Goal: Task Accomplishment & Management: Use online tool/utility

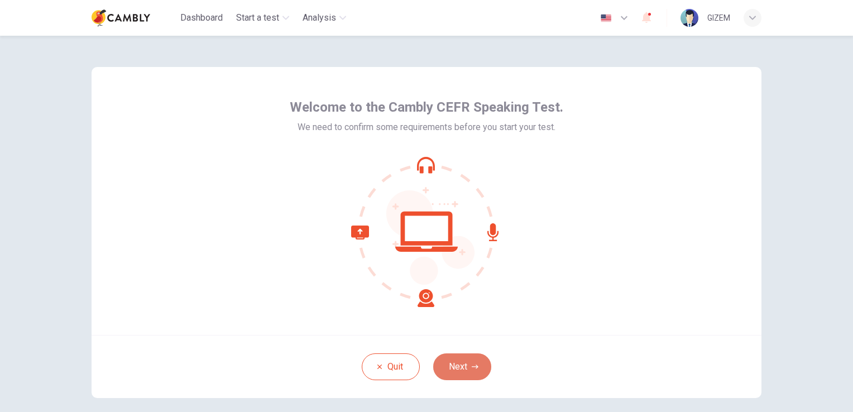
click at [463, 373] on button "Next" at bounding box center [462, 366] width 58 height 27
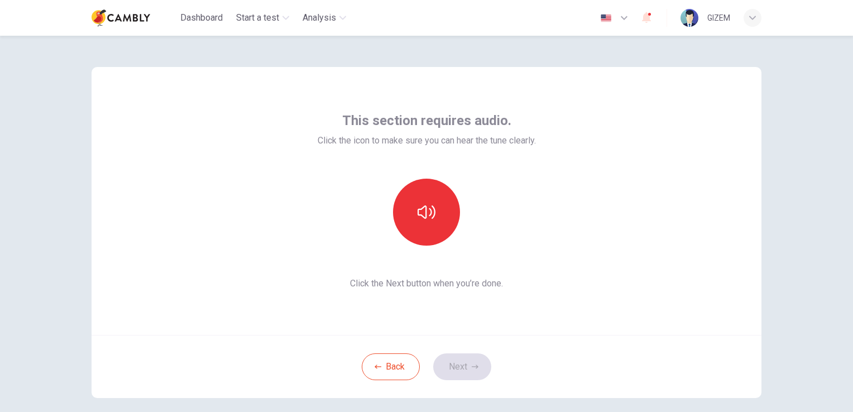
click at [581, 207] on div "This section requires audio. Click the icon to make sure you can hear the tune …" at bounding box center [427, 201] width 670 height 268
click at [435, 203] on button "button" at bounding box center [426, 212] width 67 height 67
click at [478, 362] on button "Next" at bounding box center [462, 366] width 58 height 27
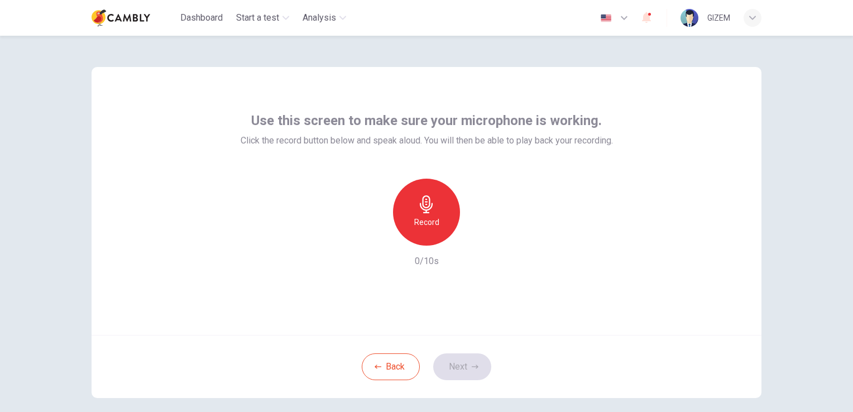
click at [417, 215] on div "Record" at bounding box center [426, 212] width 67 height 67
click at [476, 237] on icon "button" at bounding box center [478, 236] width 5 height 7
click at [474, 237] on icon "button" at bounding box center [477, 236] width 11 height 11
click at [456, 356] on button "Next" at bounding box center [462, 366] width 58 height 27
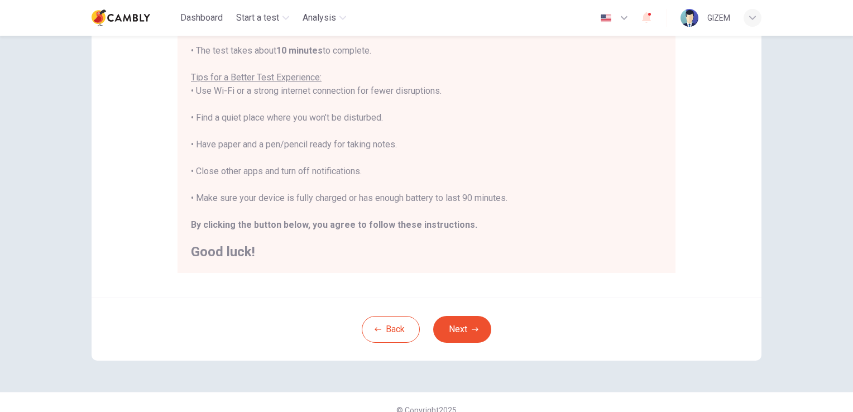
scroll to position [208, 0]
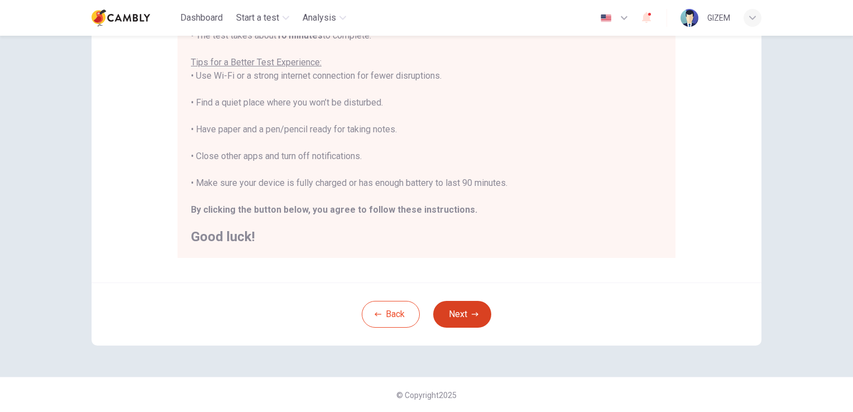
click at [474, 314] on icon "button" at bounding box center [475, 314] width 7 height 4
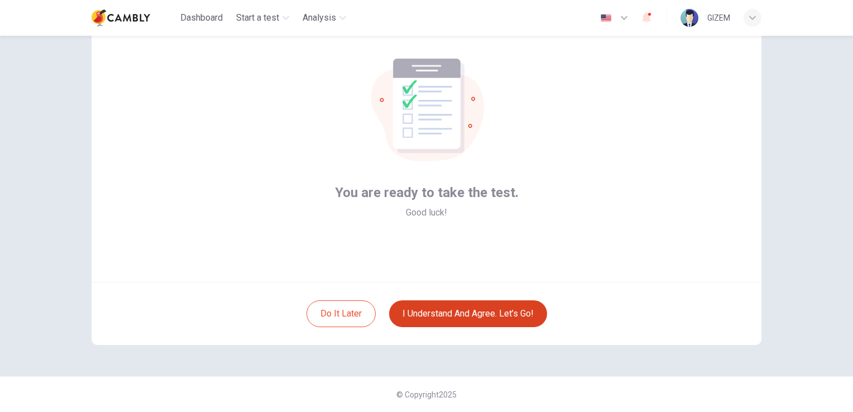
scroll to position [52, 0]
click at [474, 314] on button "I understand and agree. Let’s go!" at bounding box center [468, 314] width 158 height 27
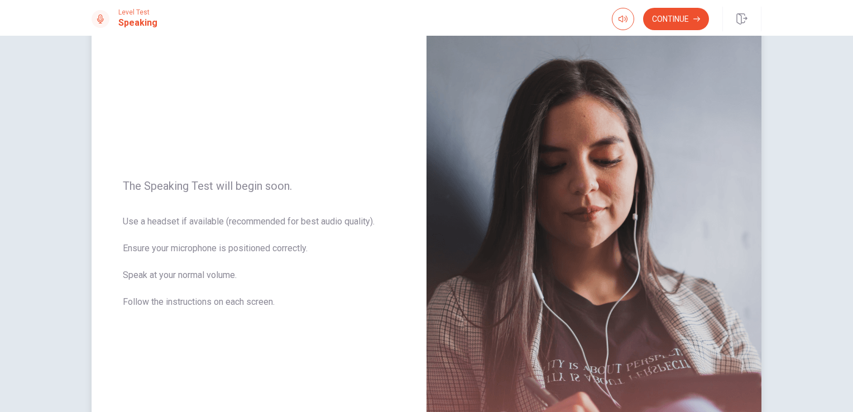
scroll to position [23, 0]
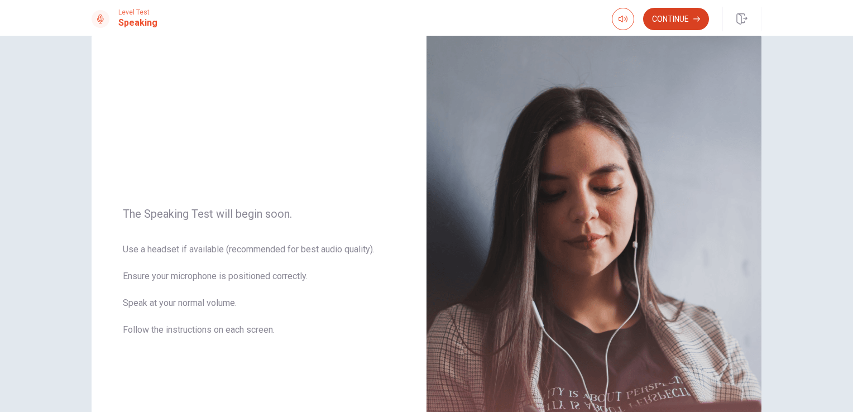
click at [673, 16] on button "Continue" at bounding box center [676, 19] width 66 height 22
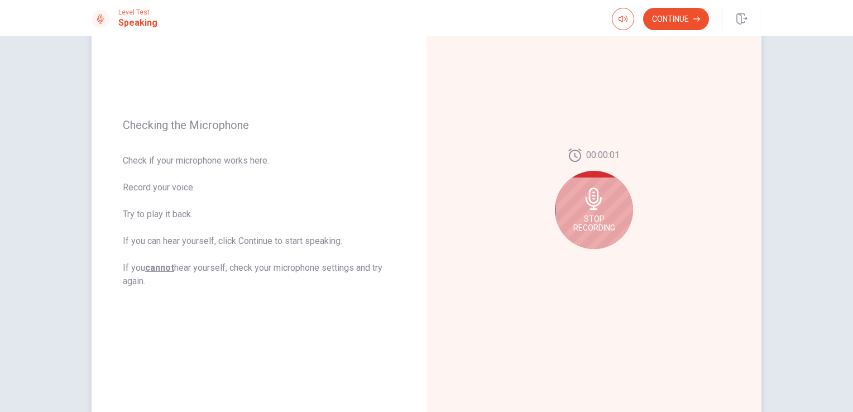
scroll to position [79, 0]
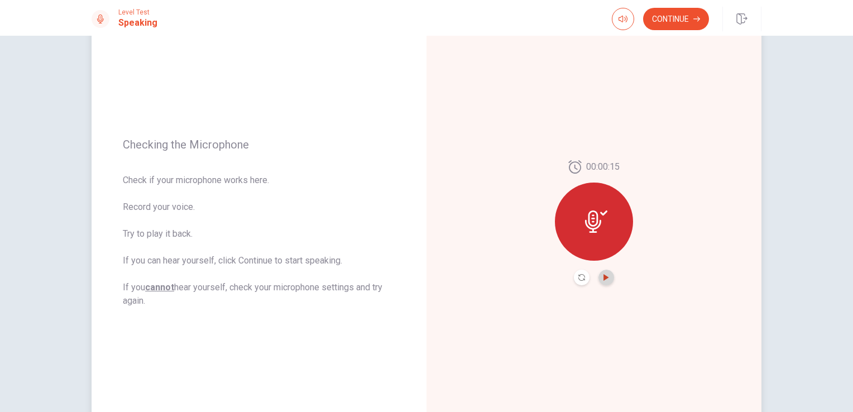
click at [604, 277] on icon "Play Audio" at bounding box center [606, 277] width 5 height 7
click at [694, 15] on button "Continue" at bounding box center [676, 19] width 66 height 22
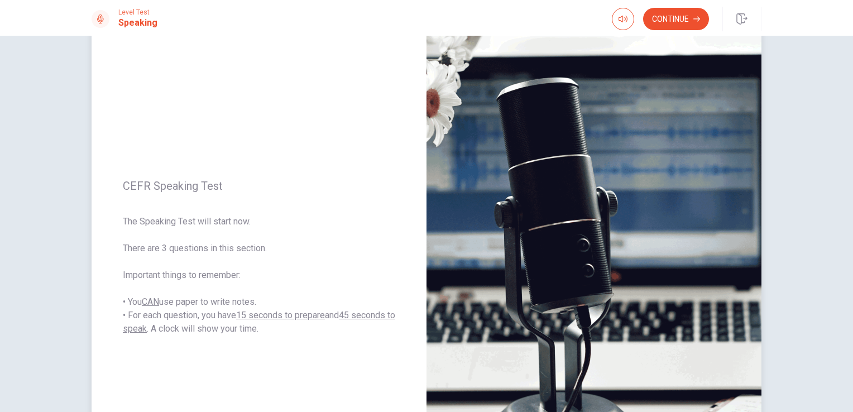
scroll to position [23, 0]
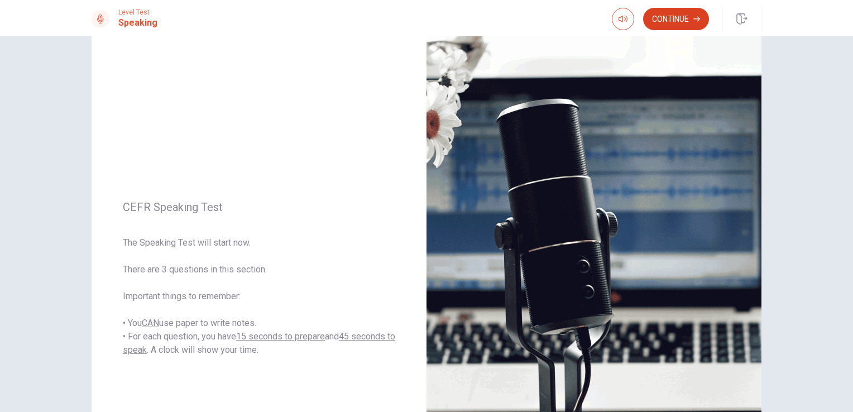
click at [672, 23] on button "Continue" at bounding box center [676, 19] width 66 height 22
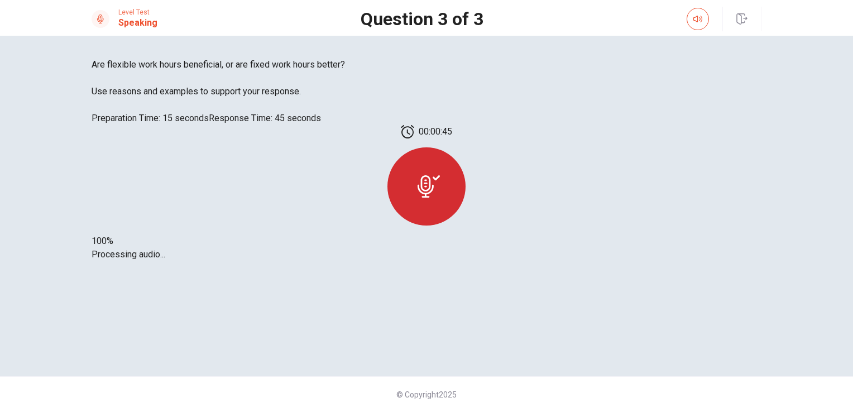
scroll to position [0, 0]
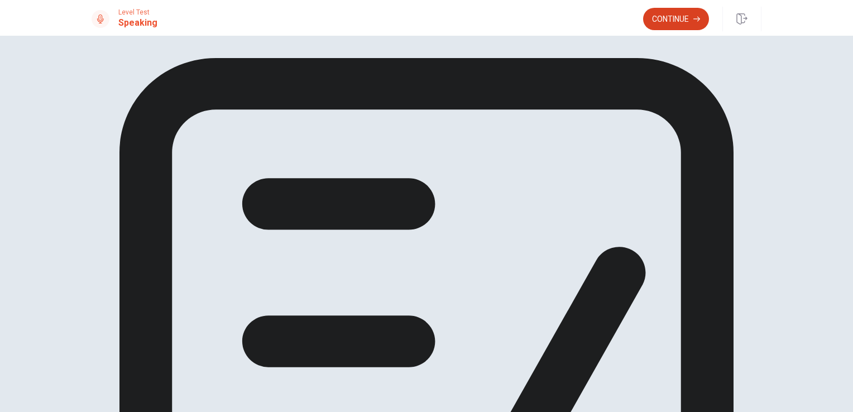
click at [694, 18] on icon "button" at bounding box center [697, 19] width 7 height 7
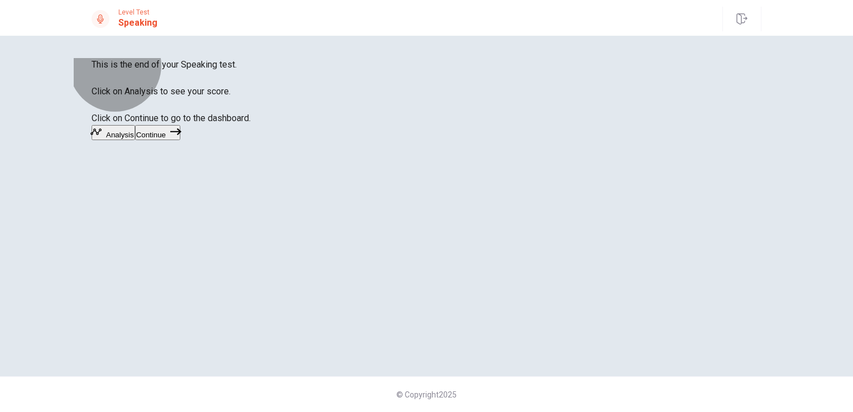
click at [180, 140] on button "Continue" at bounding box center [157, 132] width 45 height 15
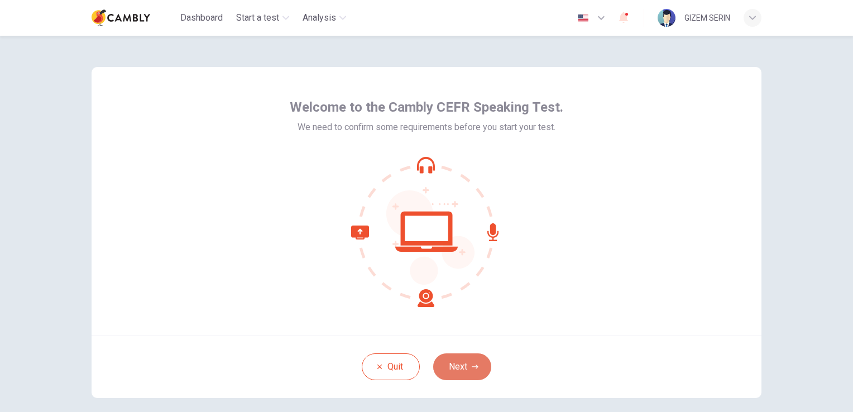
click at [472, 367] on icon "button" at bounding box center [475, 367] width 7 height 7
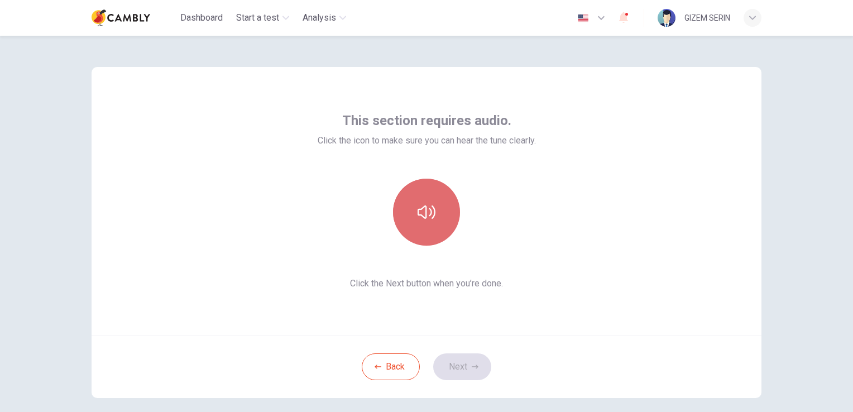
click at [439, 228] on button "button" at bounding box center [426, 212] width 67 height 67
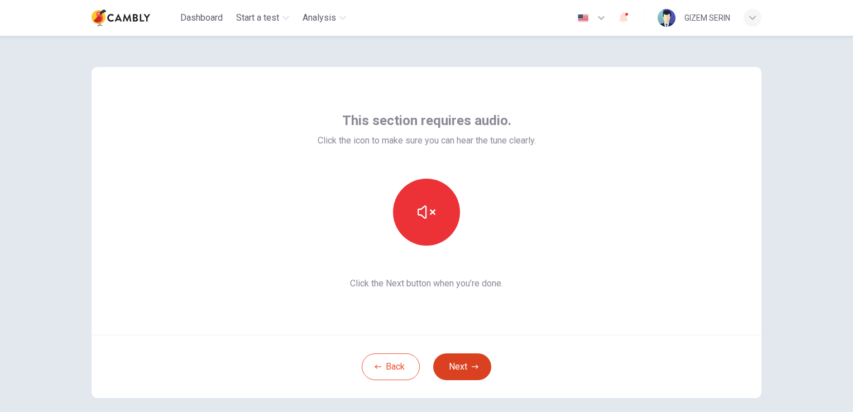
click at [456, 372] on button "Next" at bounding box center [462, 366] width 58 height 27
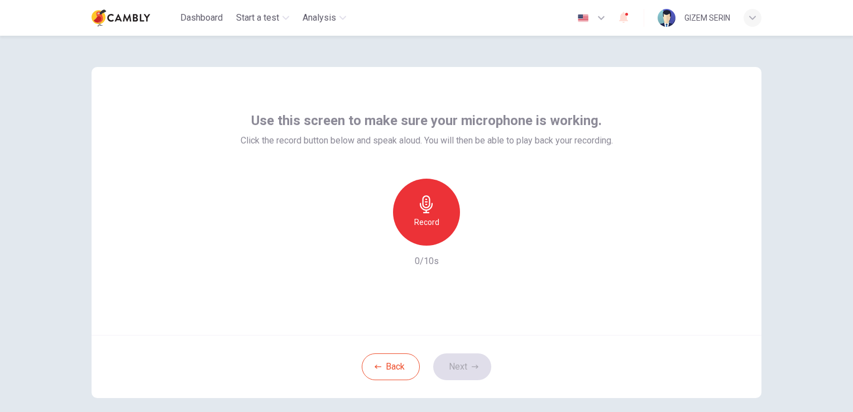
click at [429, 216] on h6 "Record" at bounding box center [426, 222] width 25 height 13
click at [457, 362] on button "Next" at bounding box center [462, 366] width 58 height 27
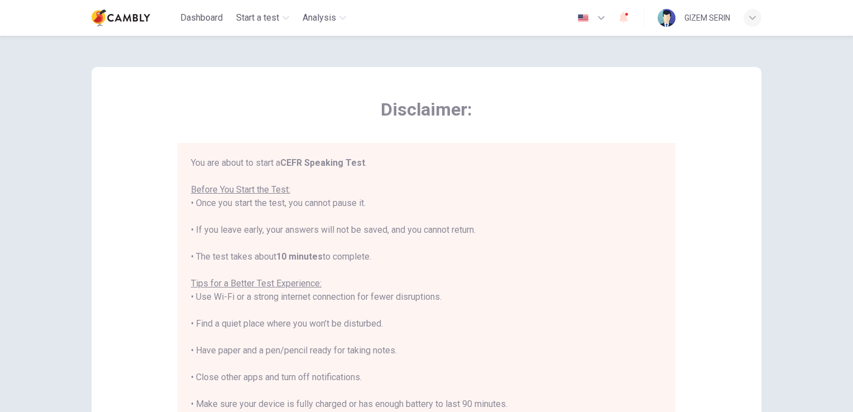
scroll to position [13, 0]
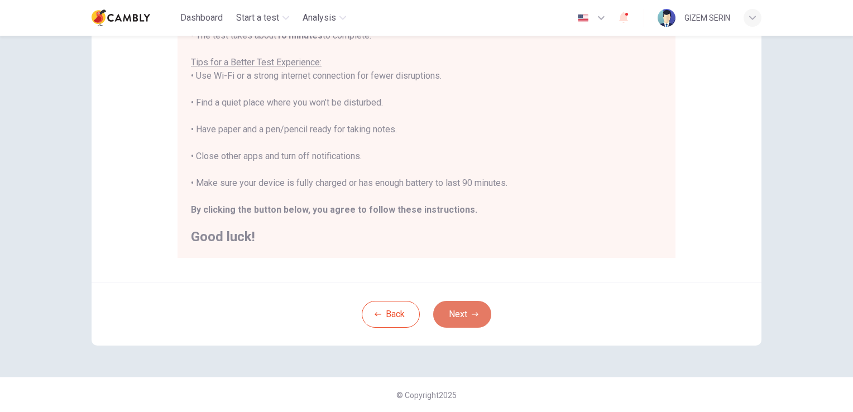
click at [472, 315] on icon "button" at bounding box center [475, 314] width 7 height 7
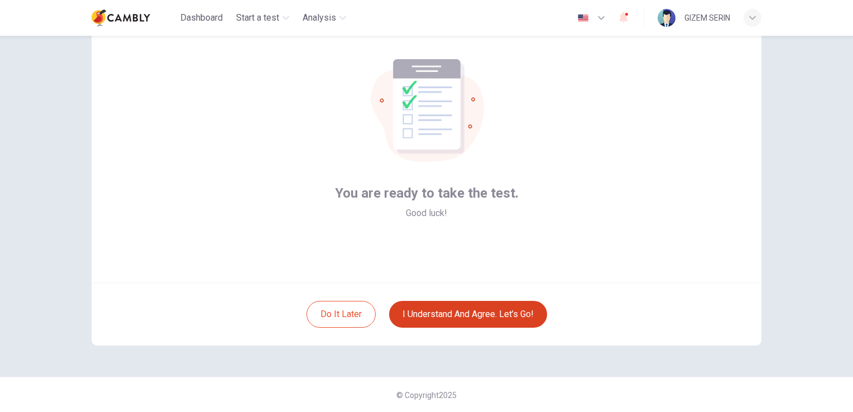
click at [471, 315] on button "I understand and agree. Let’s go!" at bounding box center [468, 314] width 158 height 27
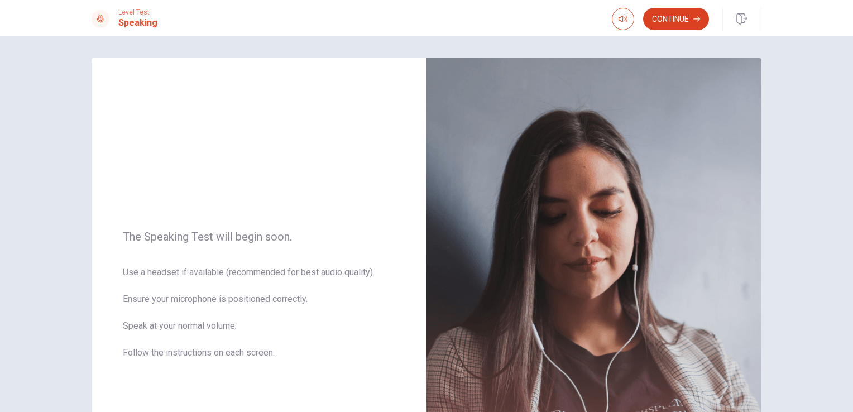
click at [685, 19] on button "Continue" at bounding box center [676, 19] width 66 height 22
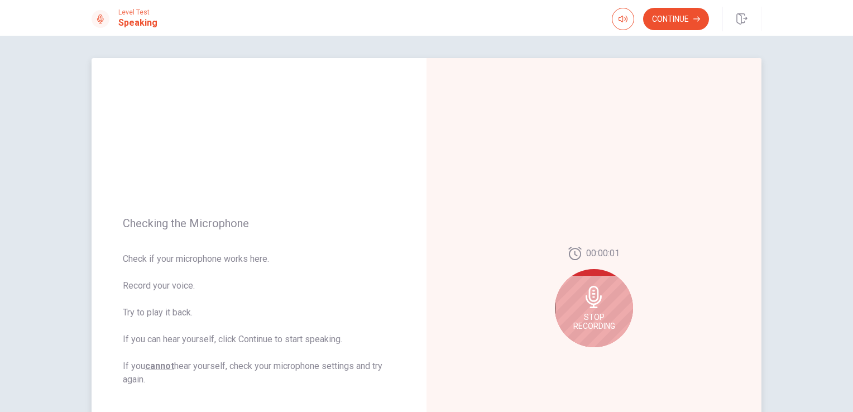
click at [594, 297] on icon at bounding box center [594, 297] width 16 height 22
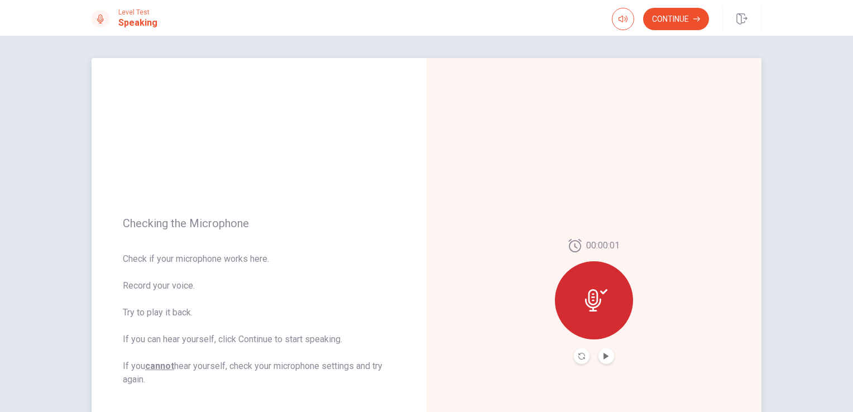
click at [600, 352] on button "Play Audio" at bounding box center [607, 356] width 16 height 16
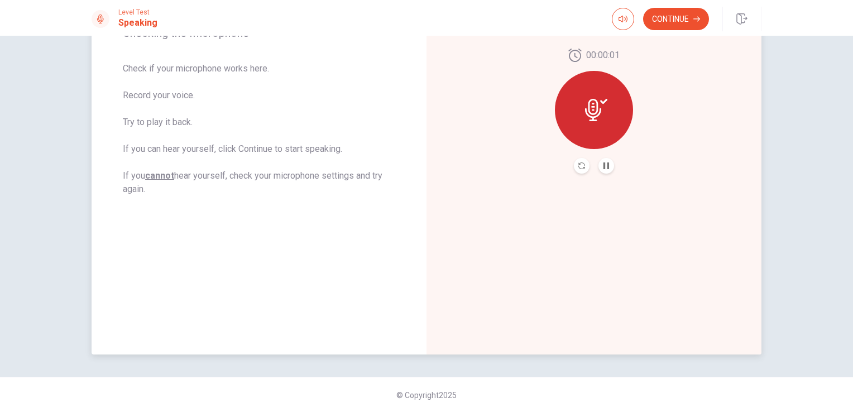
scroll to position [23, 0]
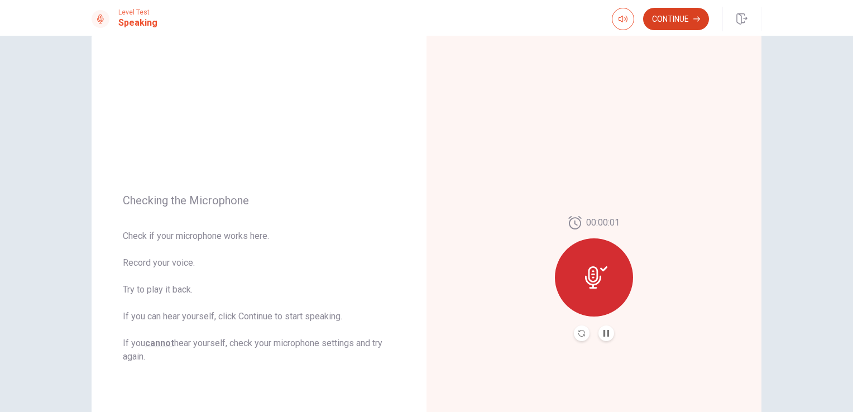
click at [693, 26] on button "Continue" at bounding box center [676, 19] width 66 height 22
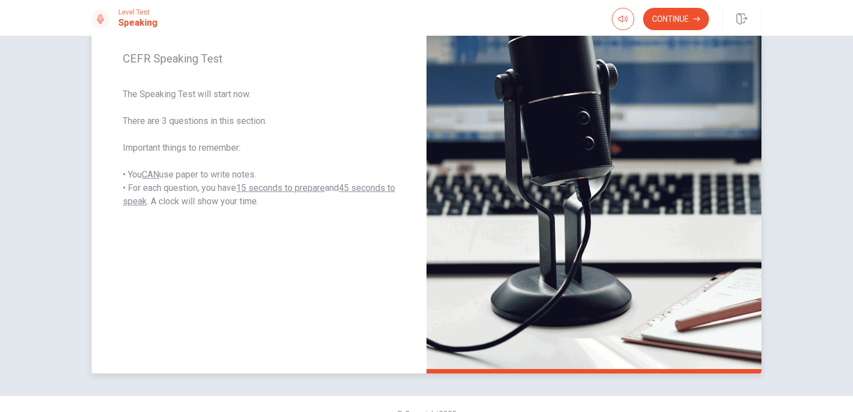
scroll to position [190, 0]
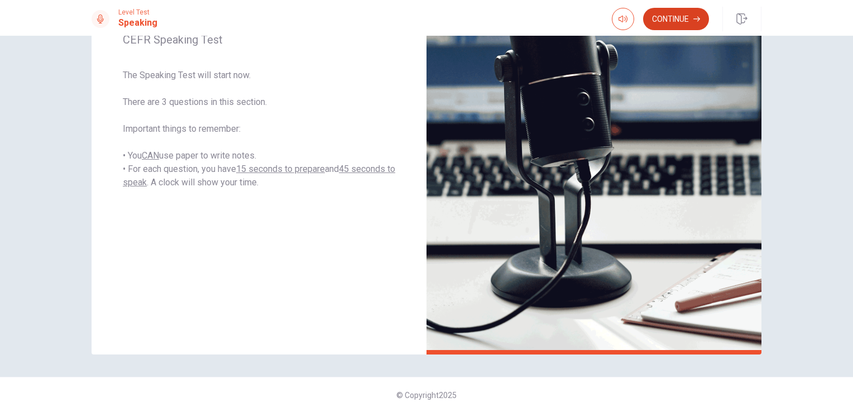
click at [650, 19] on button "Continue" at bounding box center [676, 19] width 66 height 22
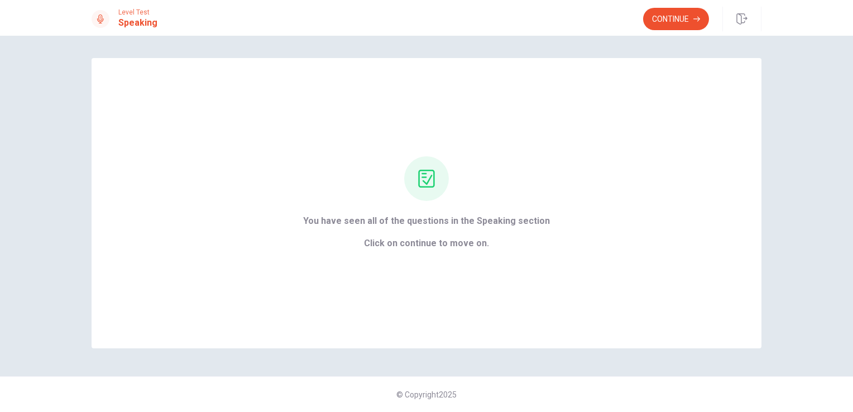
scroll to position [0, 0]
click at [674, 17] on button "Continue" at bounding box center [676, 19] width 66 height 22
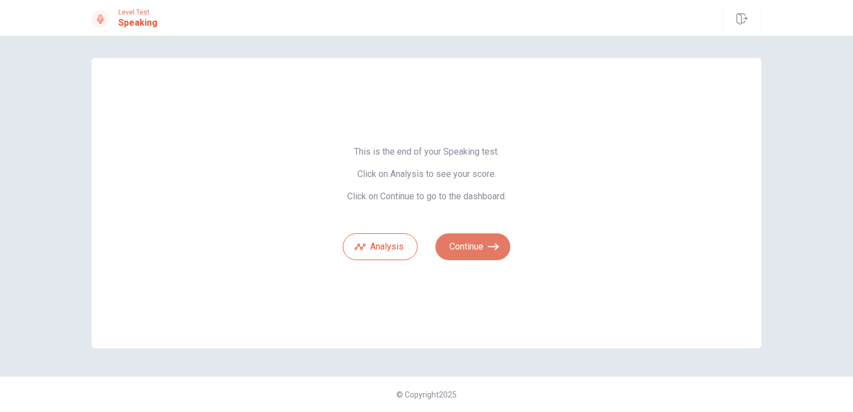
click at [459, 242] on button "Continue" at bounding box center [473, 246] width 75 height 27
